Goal: Transaction & Acquisition: Purchase product/service

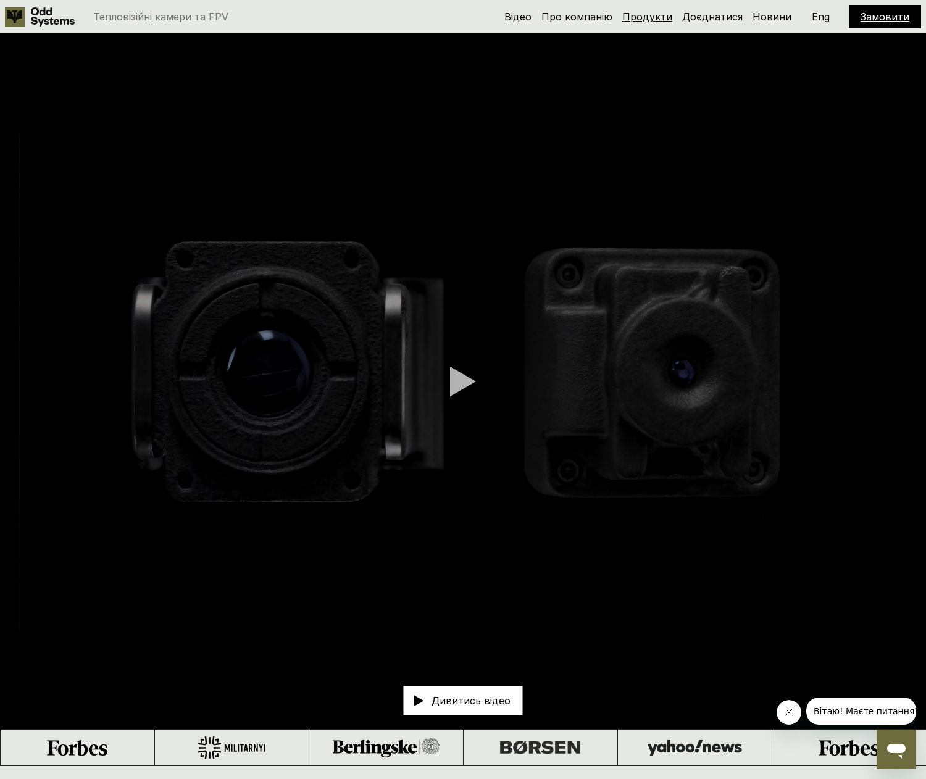
click at [656, 17] on link "Продукти" at bounding box center [647, 16] width 50 height 12
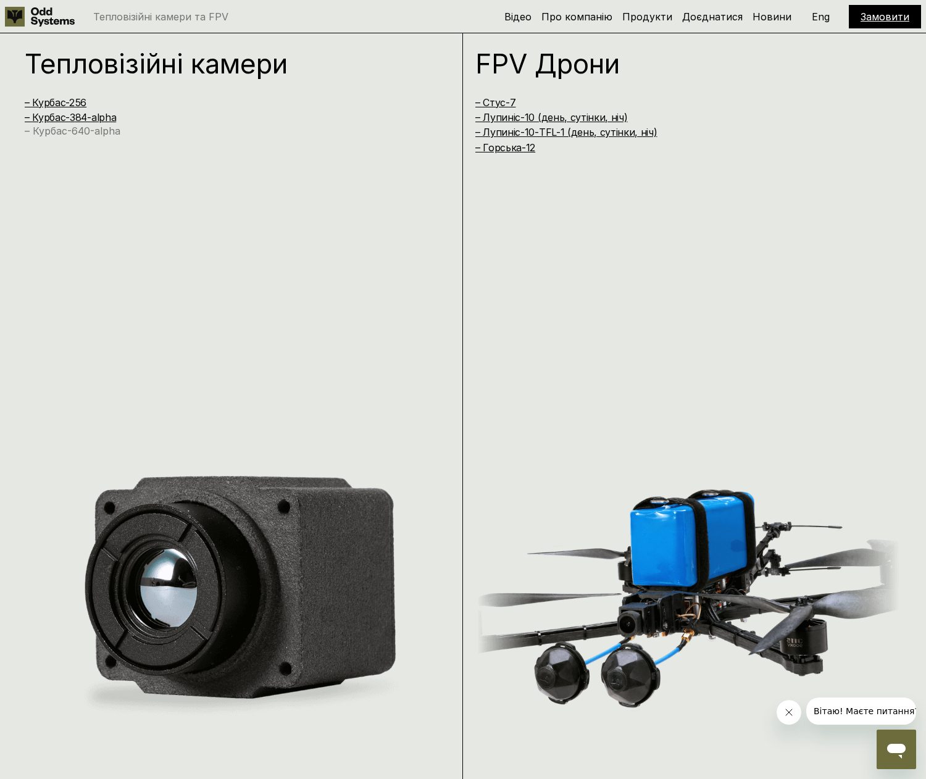
click at [83, 127] on link "– Курбас-640-alpha" at bounding box center [73, 131] width 96 height 12
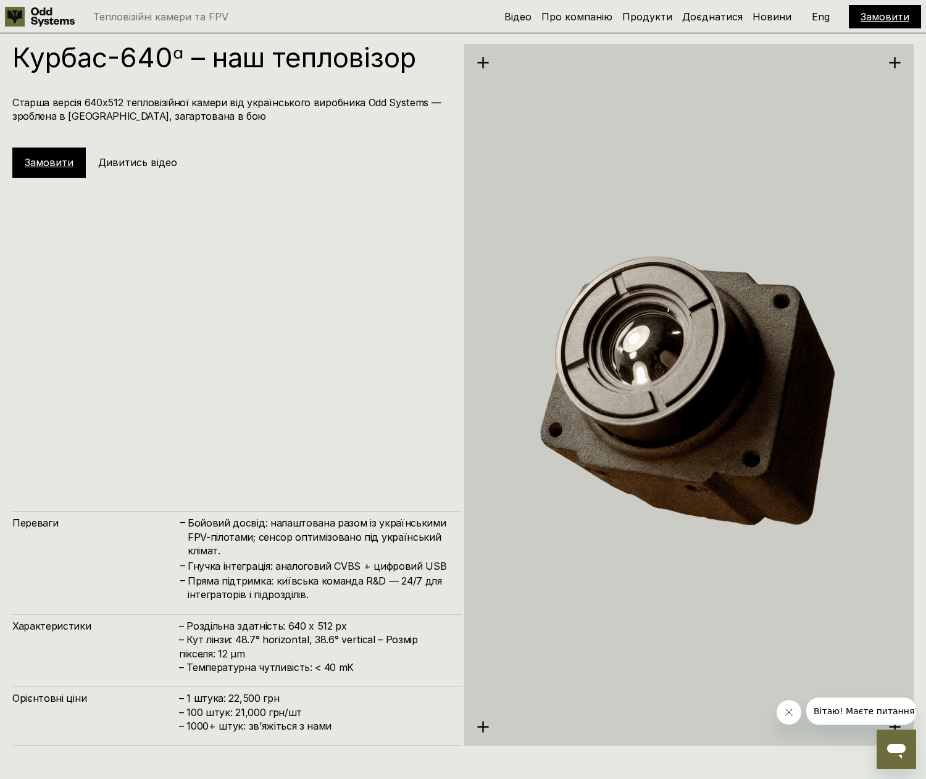
scroll to position [3766, 0]
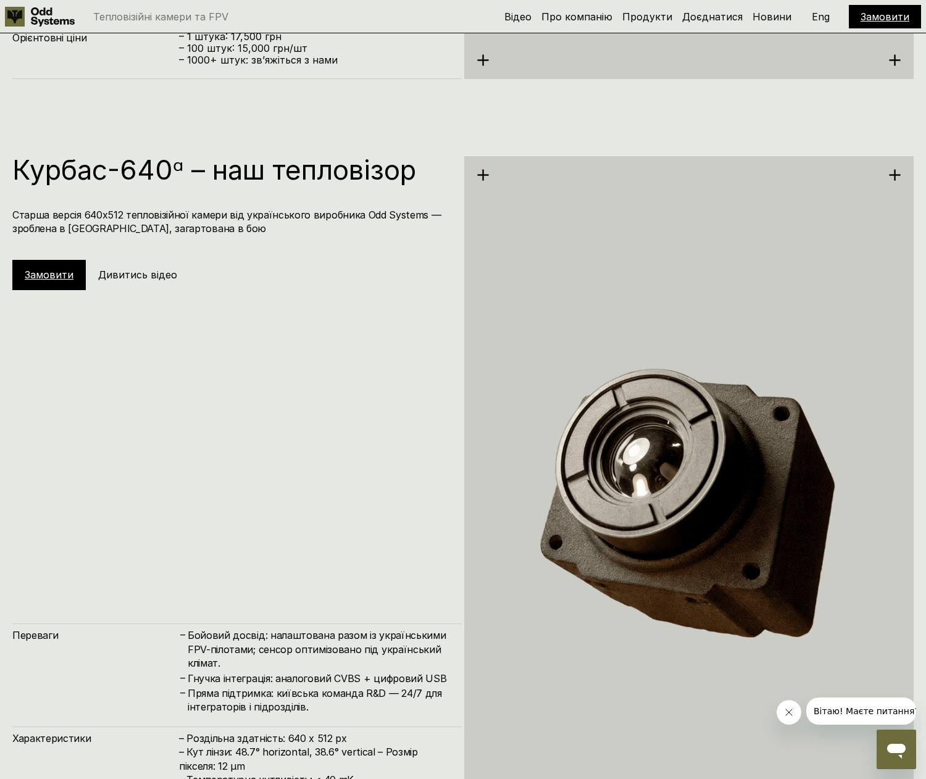
click at [41, 274] on link "Замовити" at bounding box center [49, 275] width 49 height 12
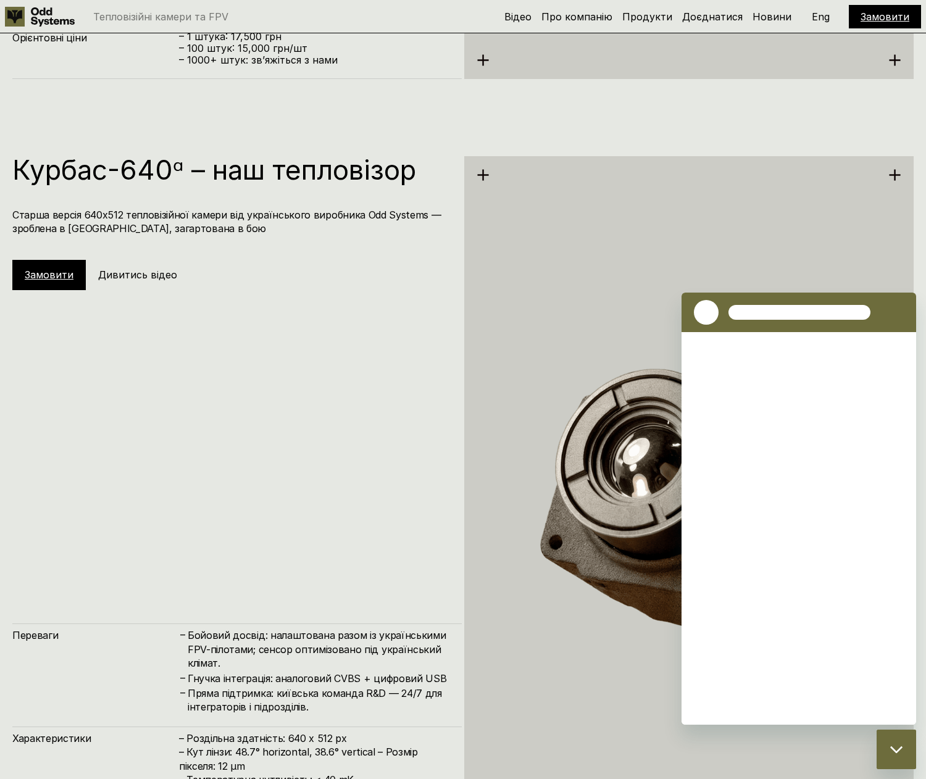
scroll to position [0, 0]
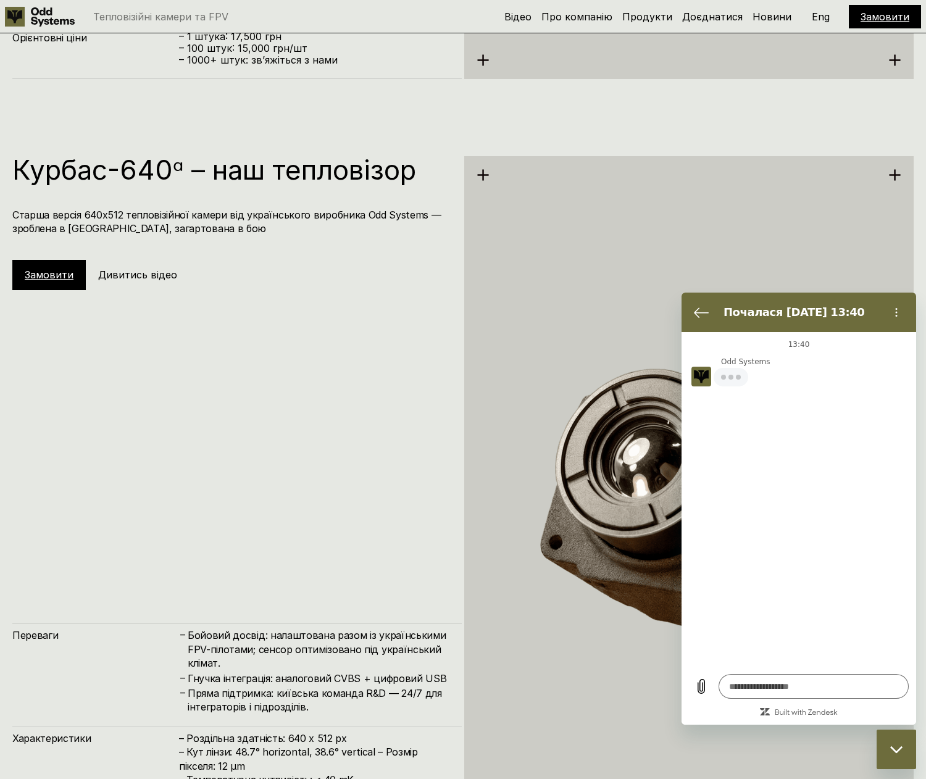
click at [895, 750] on icon "Закрити вікно обміну повідомленнями" at bounding box center [896, 749] width 12 height 7
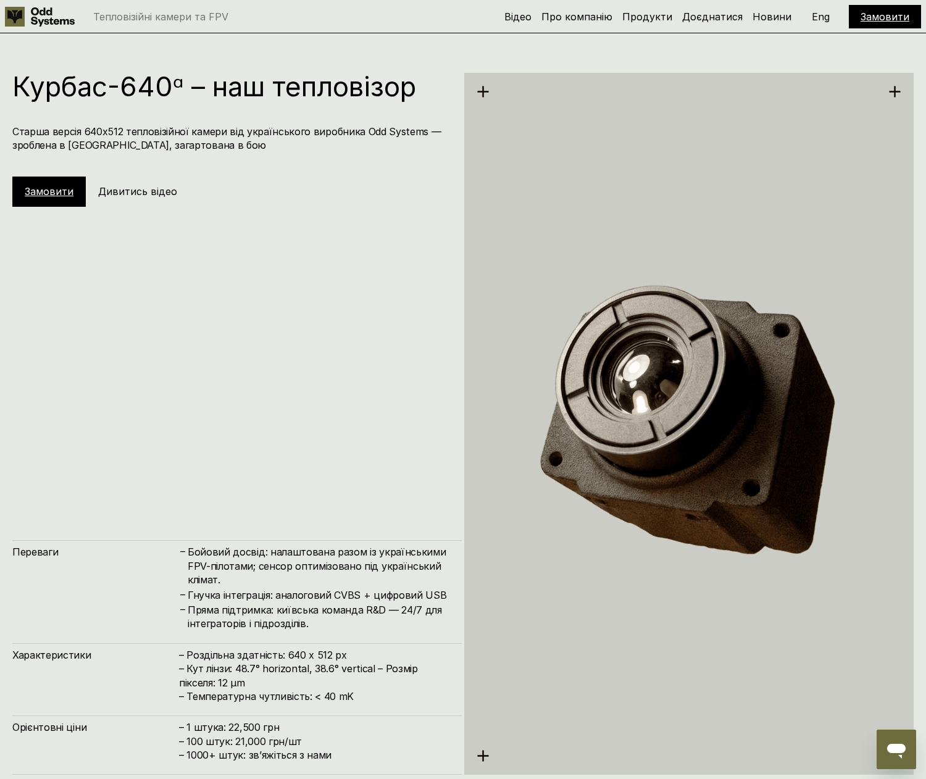
type textarea "*"
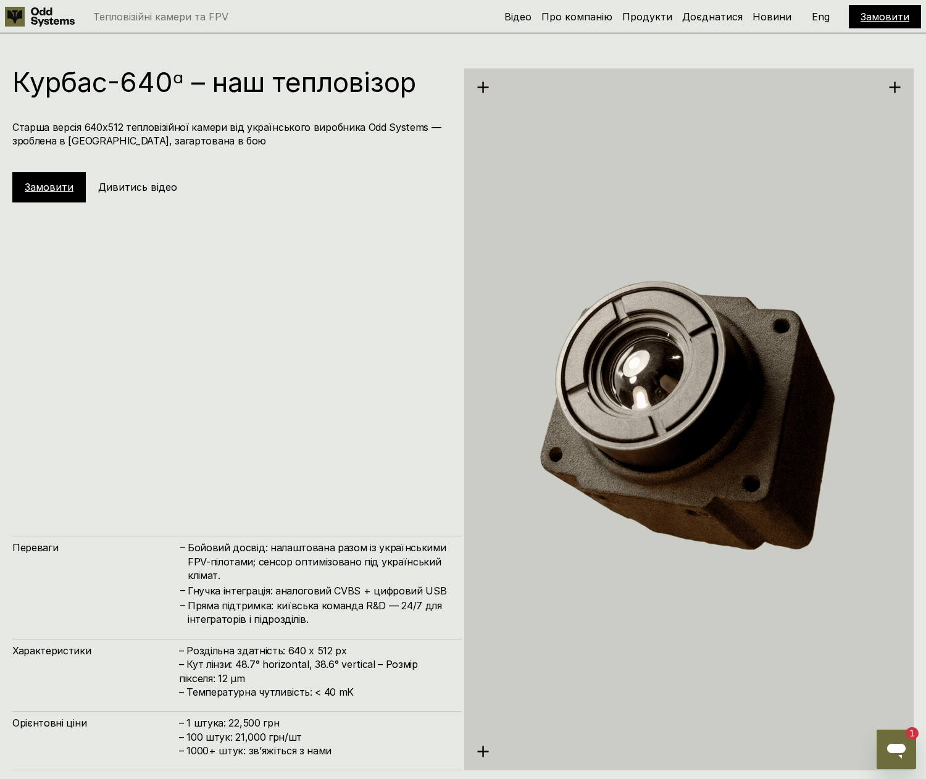
scroll to position [3718, 0]
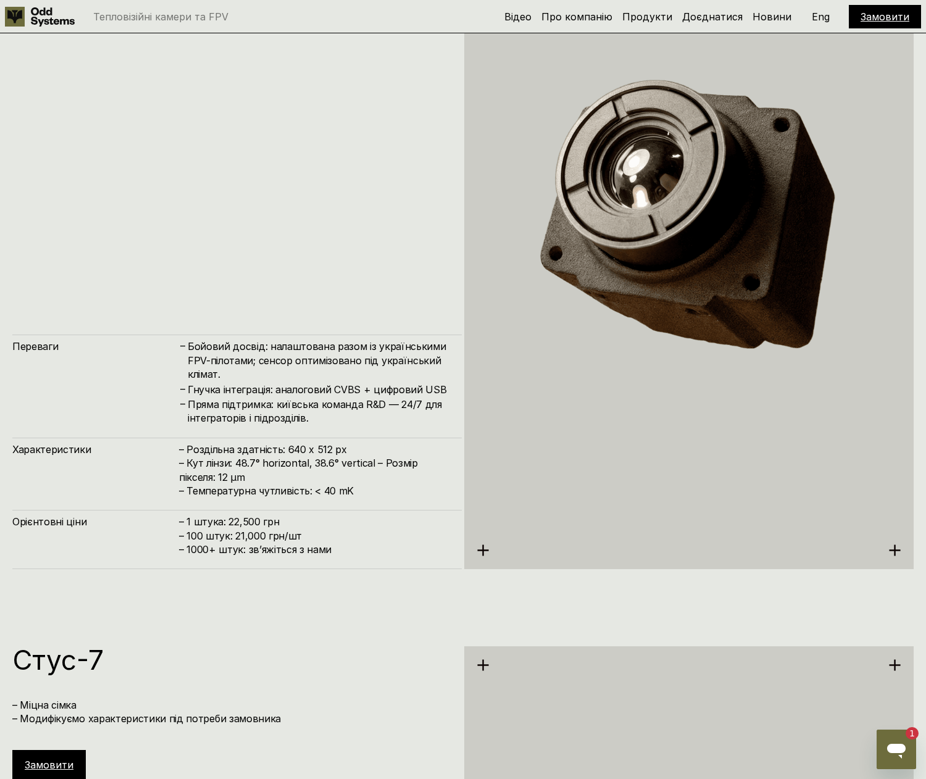
scroll to position [4074, 0]
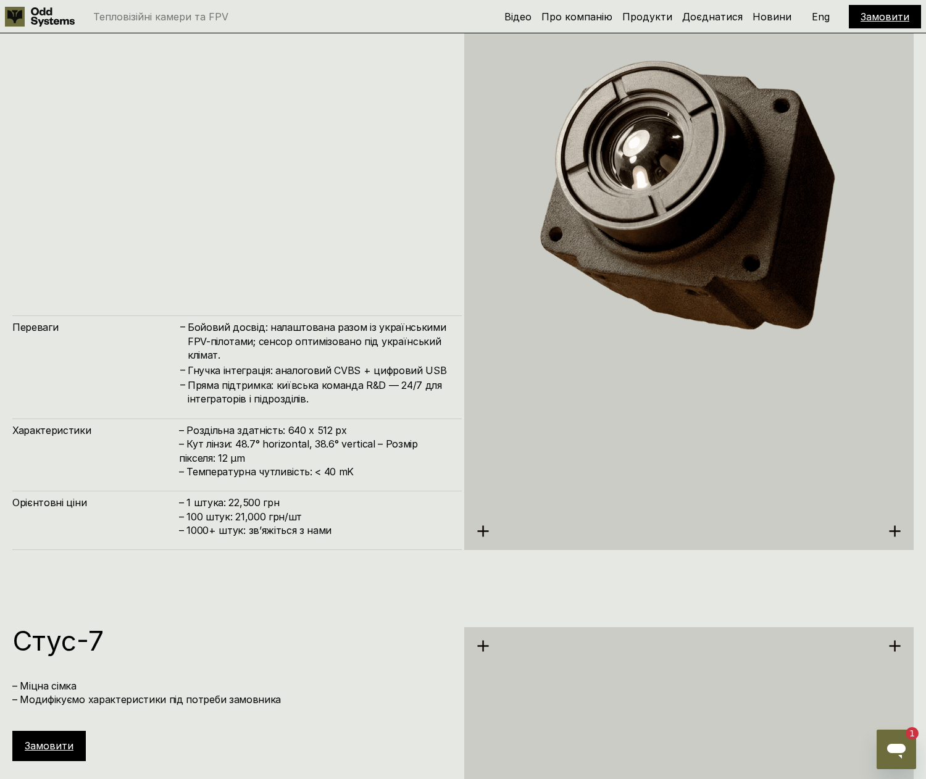
click at [484, 528] on icon at bounding box center [483, 531] width 13 height 13
click at [223, 509] on h4 "– 1 штука: 22,500 грн – 100 штук: 21,000 грн/шт – ⁠1000+ штук: звʼяжіться з нами" at bounding box center [314, 516] width 270 height 41
drag, startPoint x: 350, startPoint y: 475, endPoint x: 218, endPoint y: 448, distance: 134.7
click at [218, 448] on h4 "– Роздільна здатність: 640 x 512 px – Кут лінзи: 48.7° horizontal, 38.6° vertic…" at bounding box center [314, 451] width 270 height 56
drag, startPoint x: 355, startPoint y: 370, endPoint x: 351, endPoint y: 404, distance: 34.8
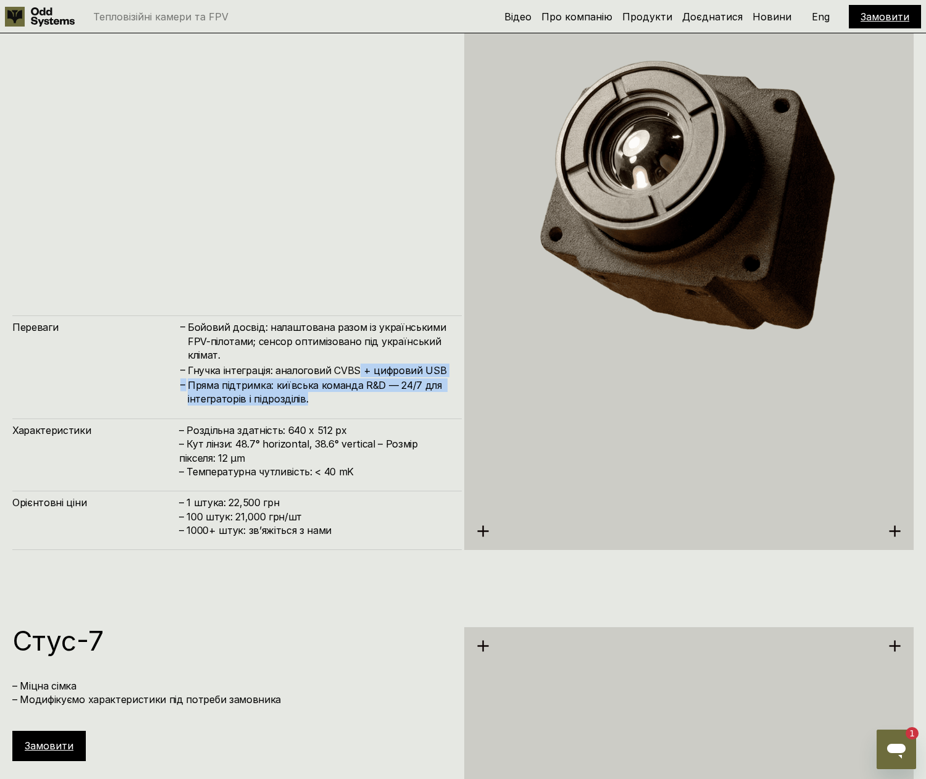
click at [351, 404] on div "– Бойовий досвід: налаштована разом із українськими FPV-пілотами; сенсор оптимі…" at bounding box center [314, 362] width 270 height 85
click at [348, 404] on h4 "Пряма підтримка: київська команда R&D — 24/7 для інтеграторів і підрозділів." at bounding box center [319, 392] width 262 height 28
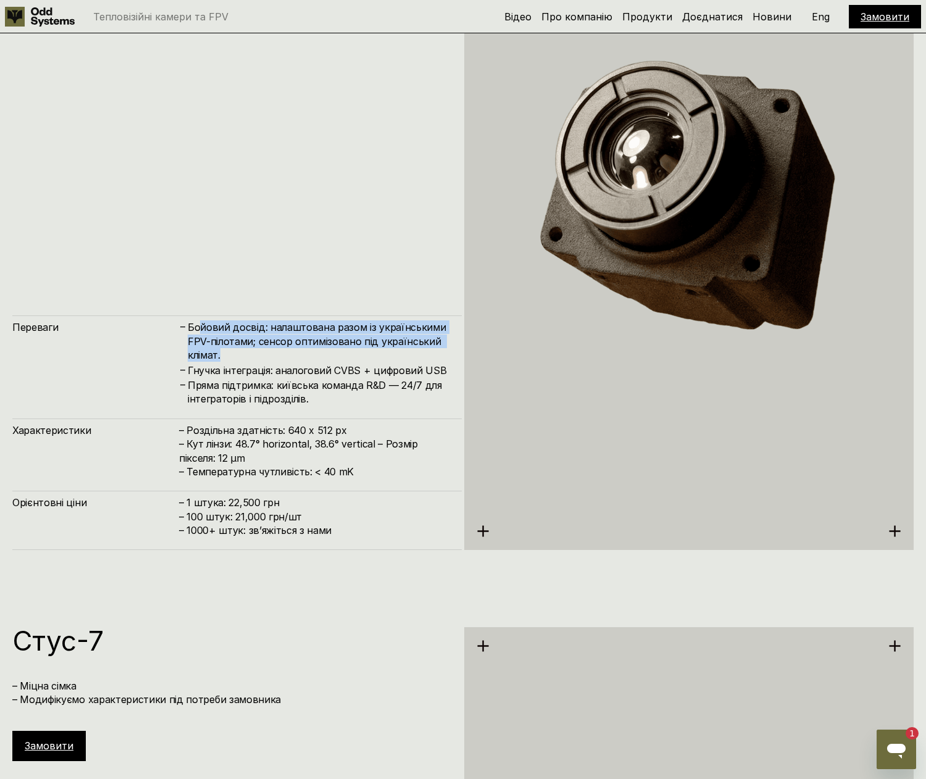
drag, startPoint x: 199, startPoint y: 333, endPoint x: 258, endPoint y: 356, distance: 62.9
click at [258, 356] on h4 "Бойовий досвід: налаштована разом із українськими FPV-пілотами; сенсор оптимізо…" at bounding box center [319, 340] width 262 height 41
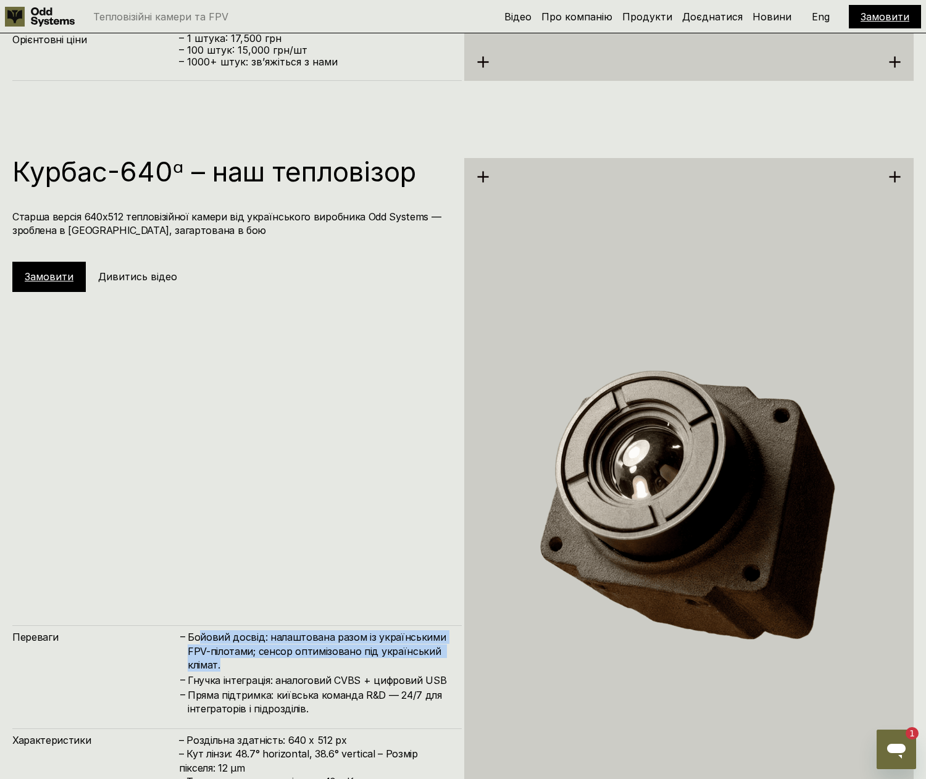
scroll to position [3674, 0]
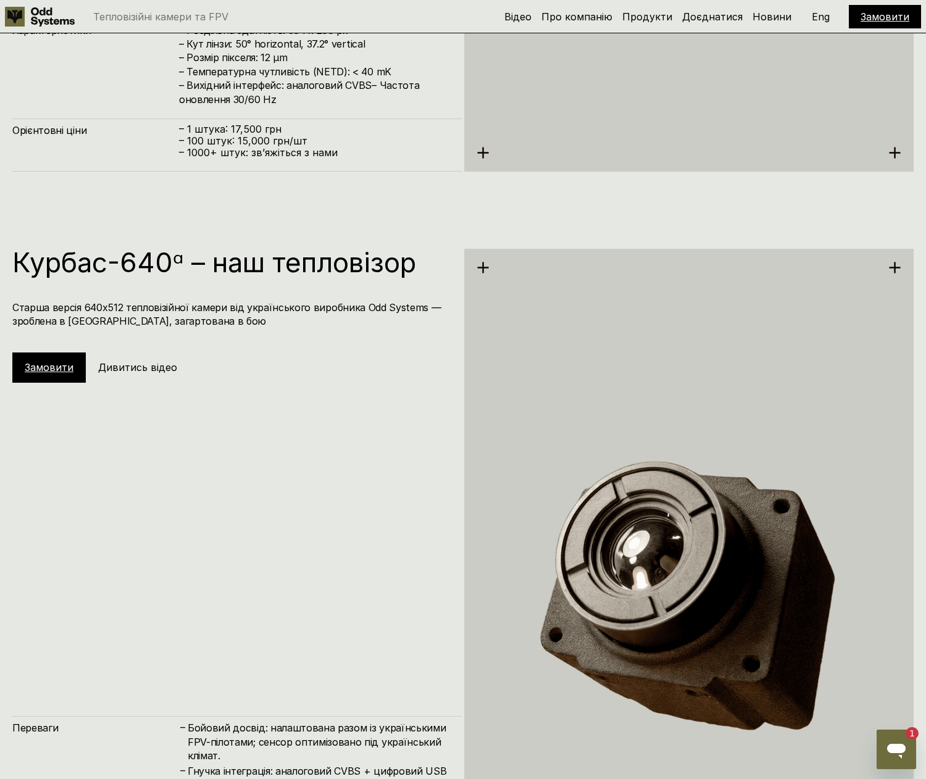
click at [191, 263] on h1 "Курбас-640ᵅ – наш тепловізор" at bounding box center [230, 262] width 437 height 27
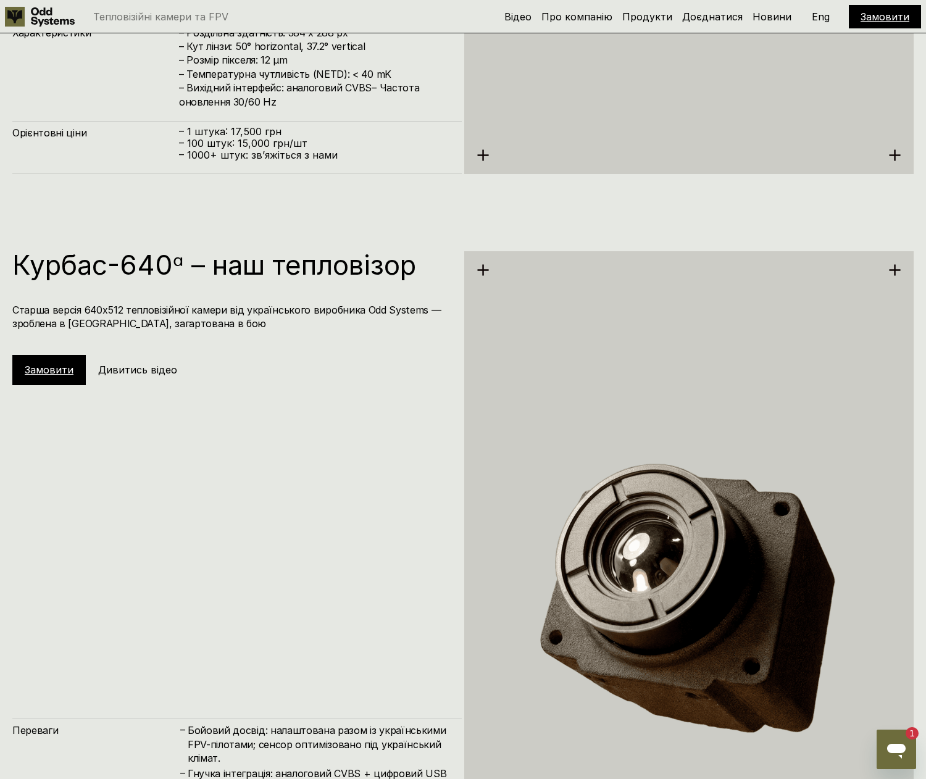
click at [123, 370] on h5 "Дивитись відео" at bounding box center [137, 370] width 79 height 14
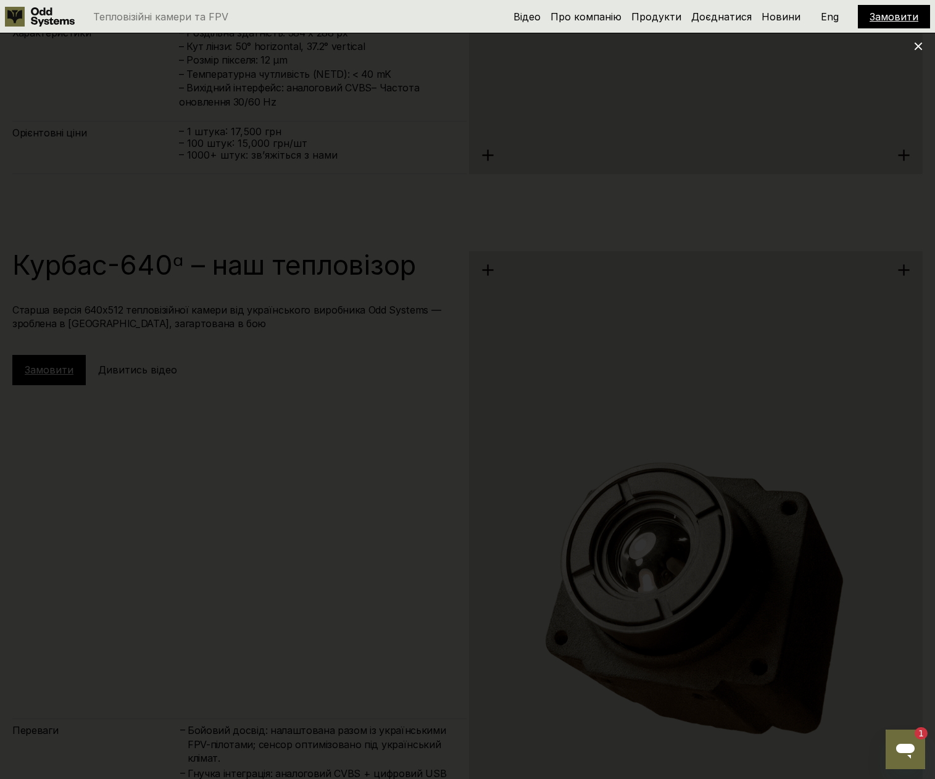
click at [912, 56] on div at bounding box center [467, 389] width 935 height 779
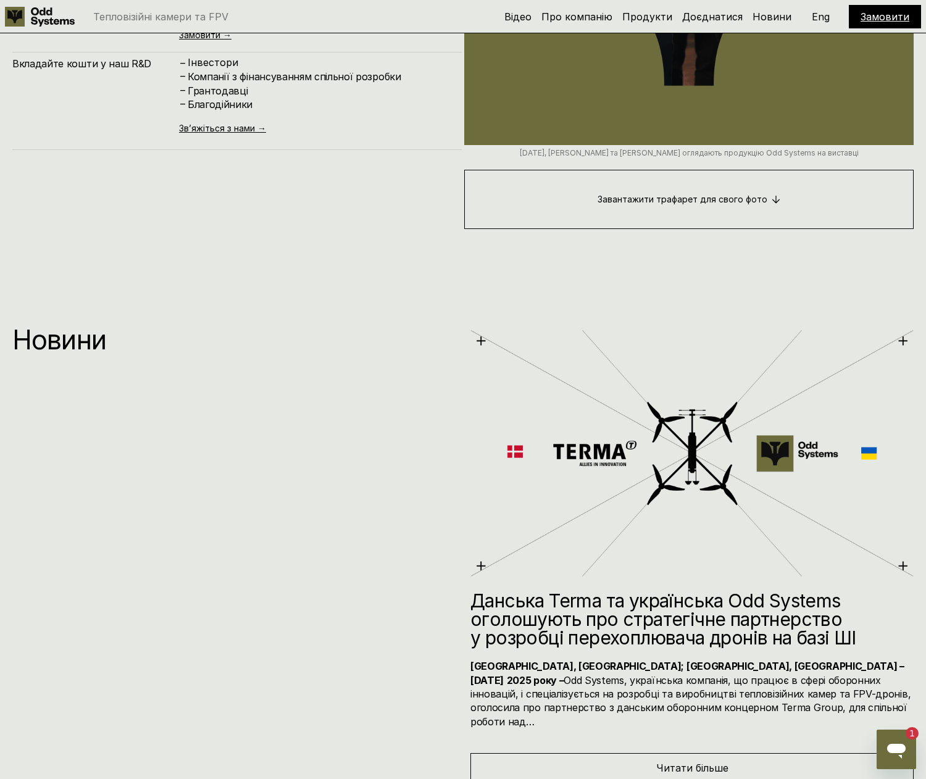
scroll to position [8508, 0]
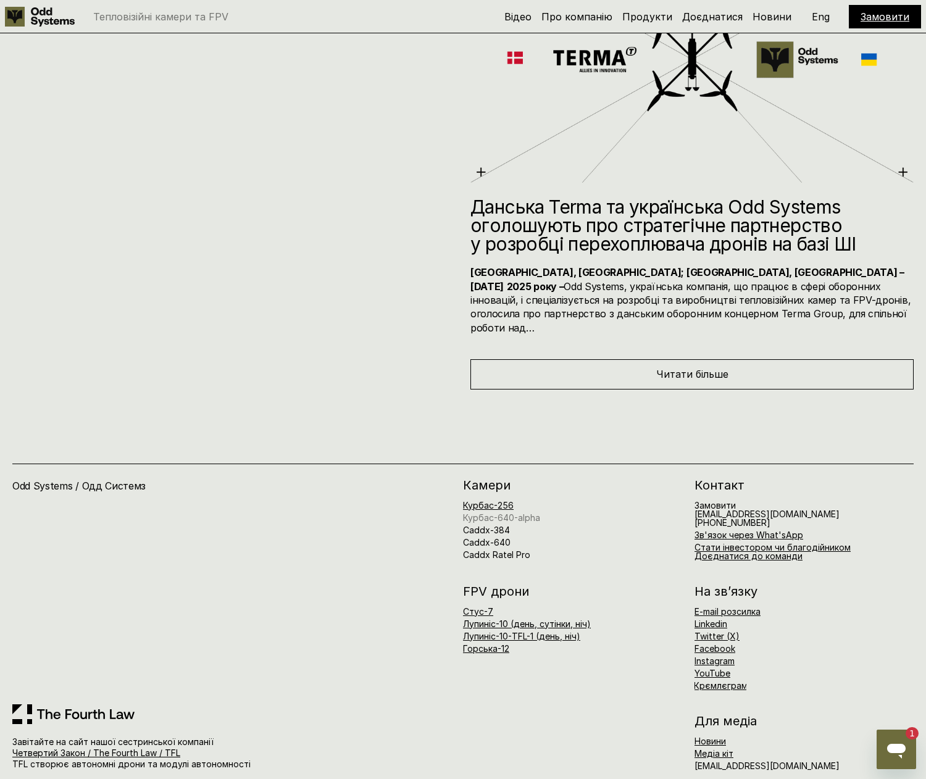
click at [502, 512] on link "Курбас-640-alpha" at bounding box center [501, 517] width 77 height 10
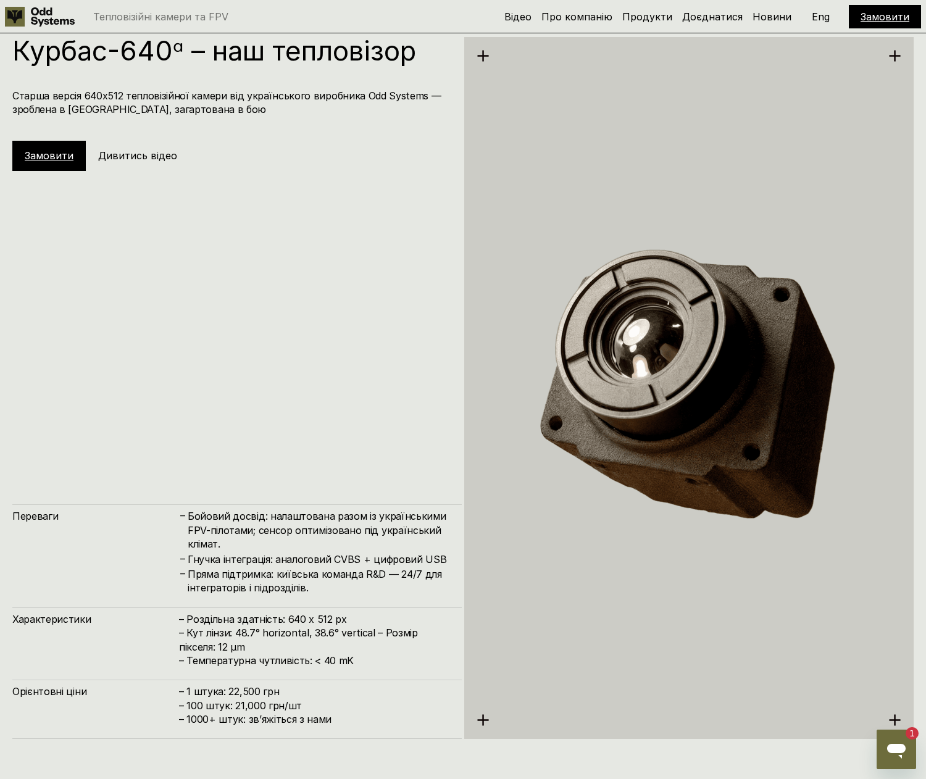
scroll to position [3882, 0]
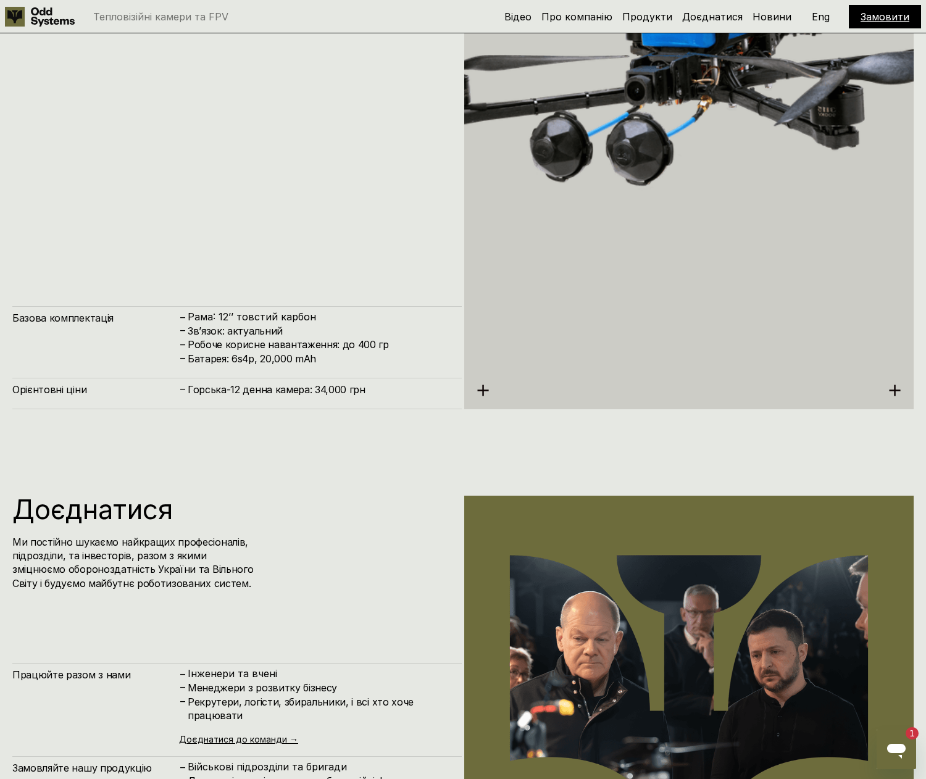
scroll to position [8508, 0]
